Goal: Check status: Check status

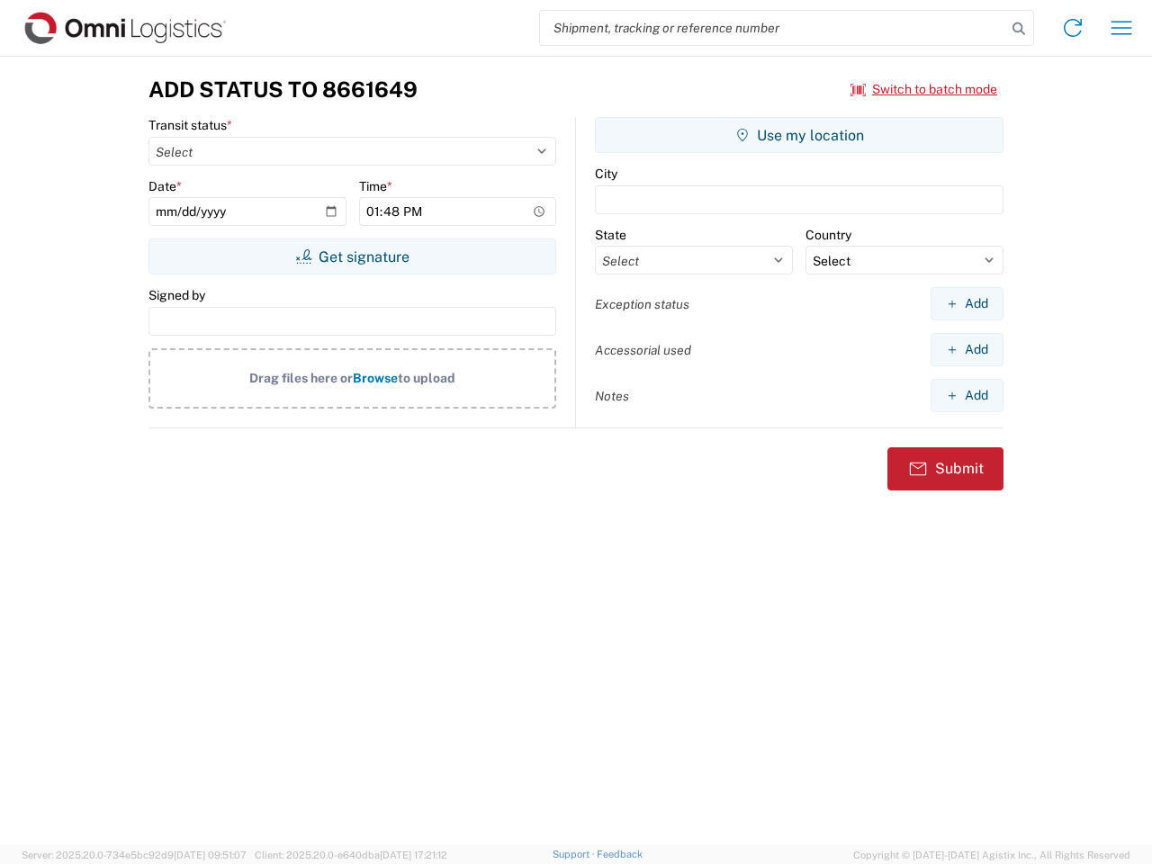
click at [773, 28] on input "search" at bounding box center [773, 28] width 466 height 34
click at [1019, 29] on icon at bounding box center [1018, 28] width 25 height 25
click at [1072, 28] on icon at bounding box center [1072, 27] width 29 height 29
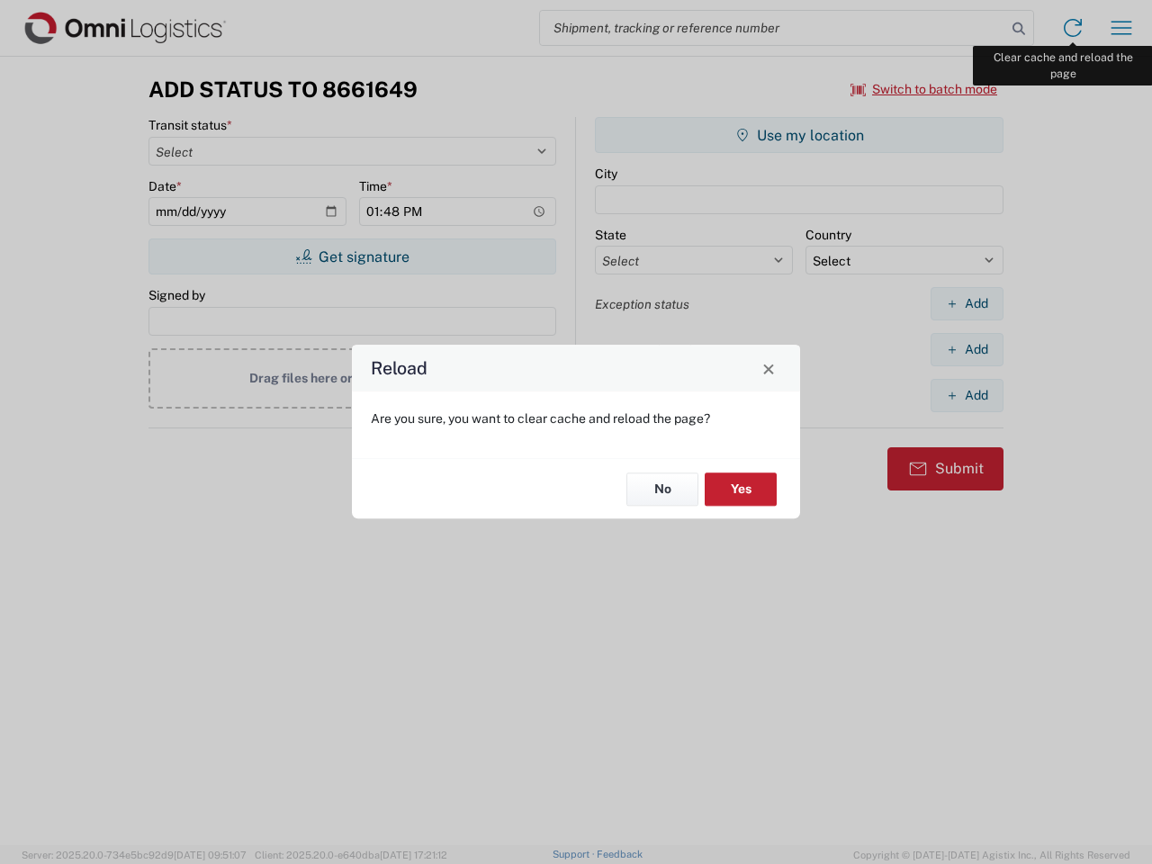
click at [1121, 28] on div "Reload Are you sure, you want to clear cache and reload the page? No Yes" at bounding box center [576, 432] width 1152 height 864
click at [924, 89] on div "Reload Are you sure, you want to clear cache and reload the page? No Yes" at bounding box center [576, 432] width 1152 height 864
click at [352, 256] on div "Reload Are you sure, you want to clear cache and reload the page? No Yes" at bounding box center [576, 432] width 1152 height 864
click at [799, 135] on div "Reload Are you sure, you want to clear cache and reload the page? No Yes" at bounding box center [576, 432] width 1152 height 864
click at [966, 303] on div "Reload Are you sure, you want to clear cache and reload the page? No Yes" at bounding box center [576, 432] width 1152 height 864
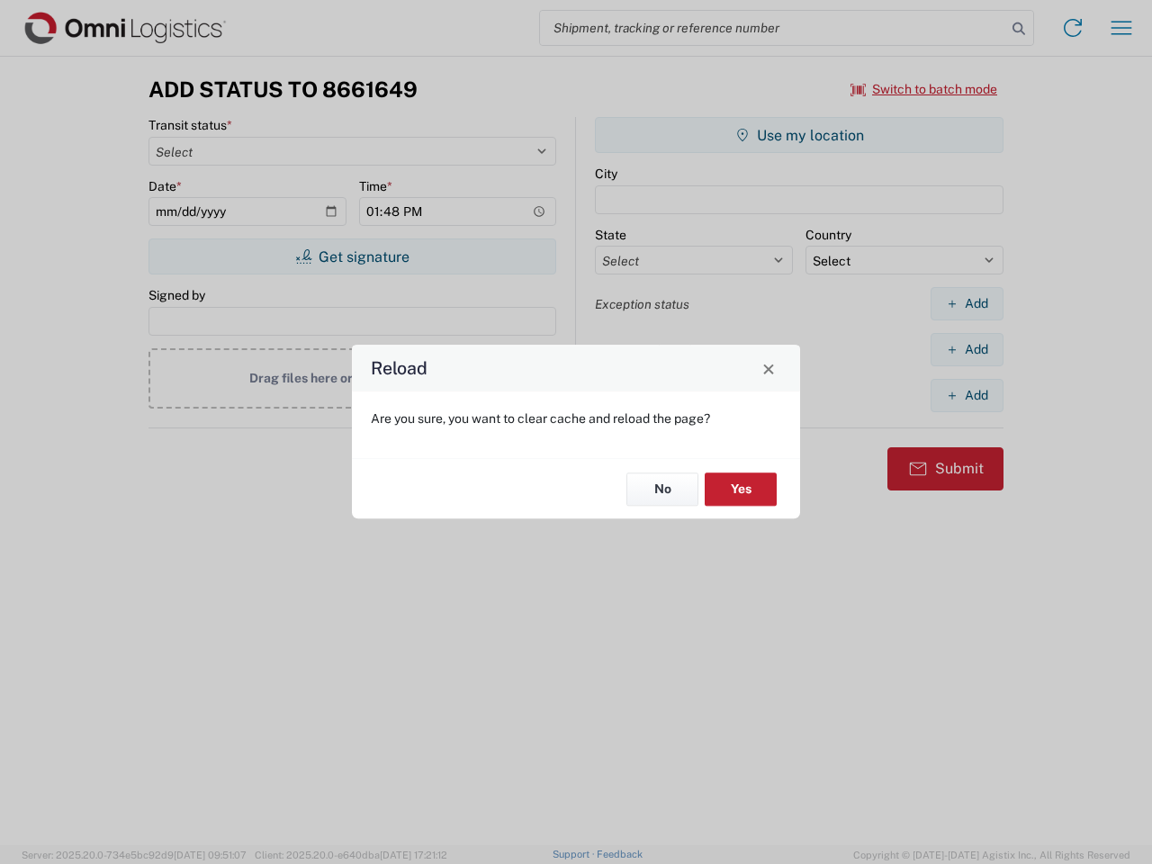
click at [966, 349] on div "Reload Are you sure, you want to clear cache and reload the page? No Yes" at bounding box center [576, 432] width 1152 height 864
click at [966, 395] on div "Reload Are you sure, you want to clear cache and reload the page? No Yes" at bounding box center [576, 432] width 1152 height 864
